Goal: Task Accomplishment & Management: Use online tool/utility

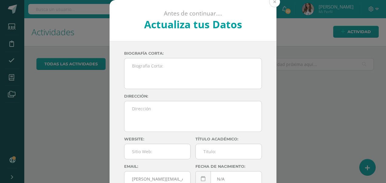
click at [276, 2] on button at bounding box center [274, 1] width 11 height 11
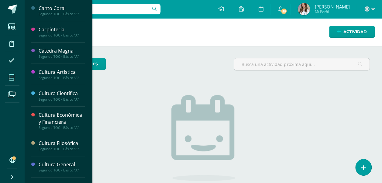
click at [13, 75] on icon at bounding box center [11, 77] width 5 height 6
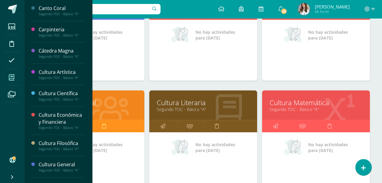
scroll to position [248, 0]
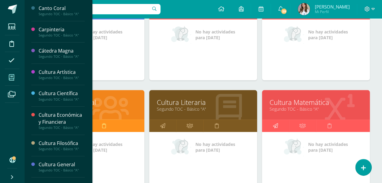
click at [278, 128] on link at bounding box center [275, 126] width 27 height 12
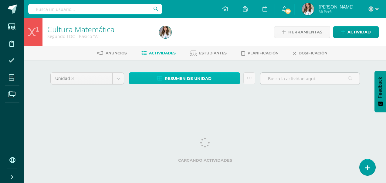
click at [187, 77] on span "Resumen de unidad" at bounding box center [188, 78] width 47 height 11
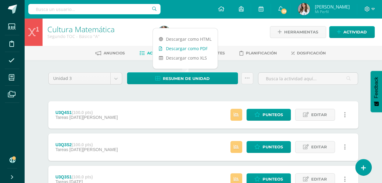
click at [187, 51] on link "Descargar como PDF" at bounding box center [185, 48] width 65 height 9
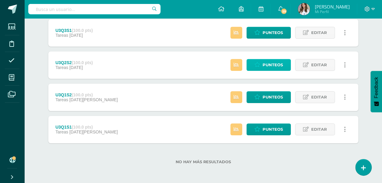
click at [269, 64] on span "Punteos" at bounding box center [273, 64] width 20 height 11
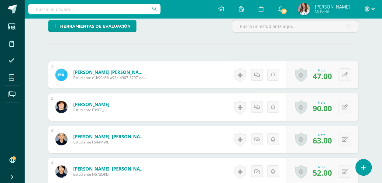
scroll to position [158, 0]
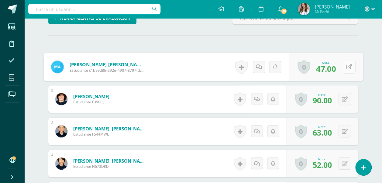
click at [340, 67] on div "0 Logros Logros obtenidos Aún no hay logros agregados Nota: 47.00" at bounding box center [326, 67] width 74 height 28
click at [351, 65] on icon at bounding box center [349, 66] width 6 height 5
type input "66"
click at [236, 41] on div "¿Estás seguro que quieres eliminar esta actividad? Esto borrará la actividad y …" at bounding box center [203, 90] width 315 height 352
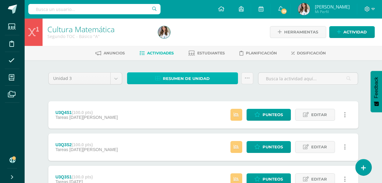
click at [188, 79] on span "Resumen de unidad" at bounding box center [186, 78] width 47 height 11
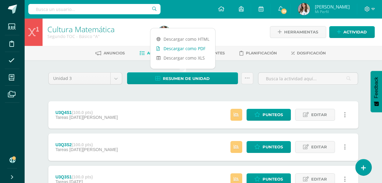
click at [188, 50] on link "Descargar como PDF" at bounding box center [182, 48] width 65 height 9
